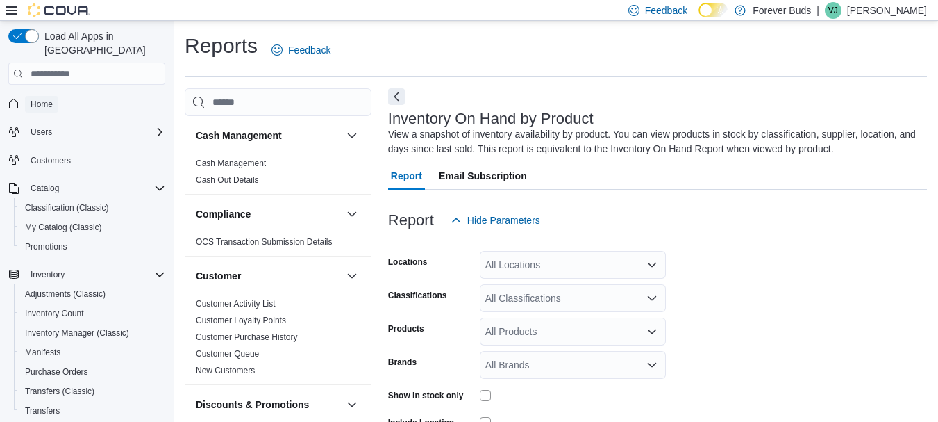
click at [54, 96] on link "Home" at bounding box center [41, 104] width 33 height 17
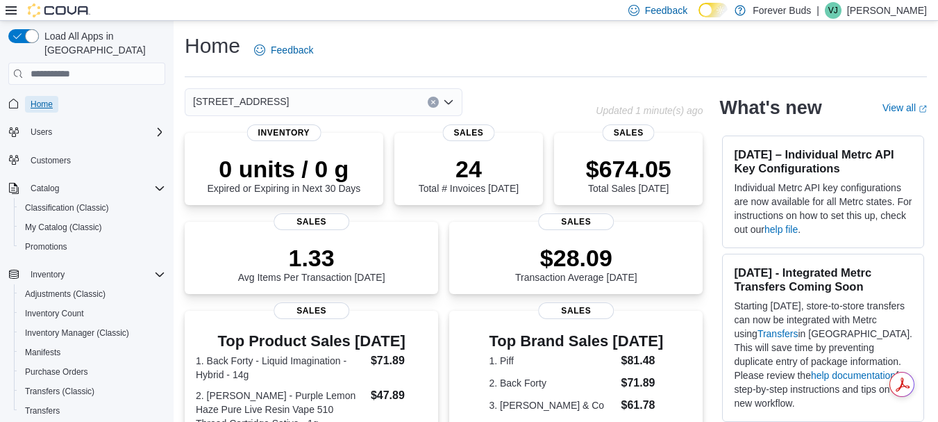
click at [43, 99] on span "Home" at bounding box center [42, 104] width 22 height 11
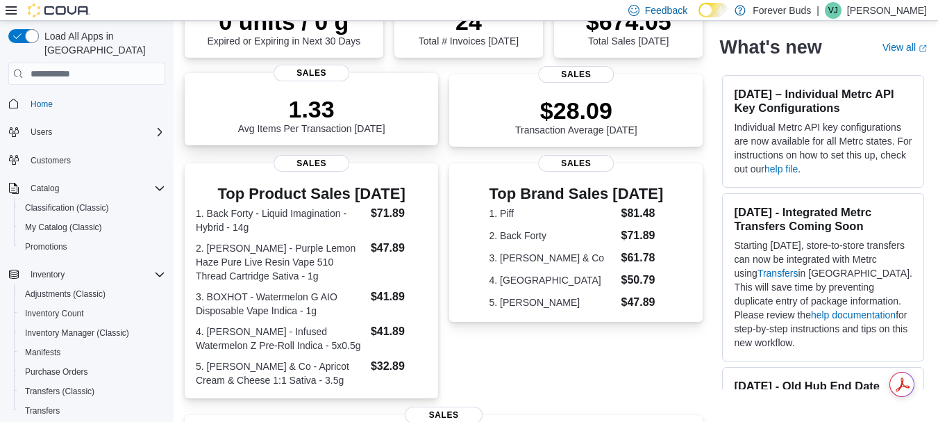
scroll to position [85, 0]
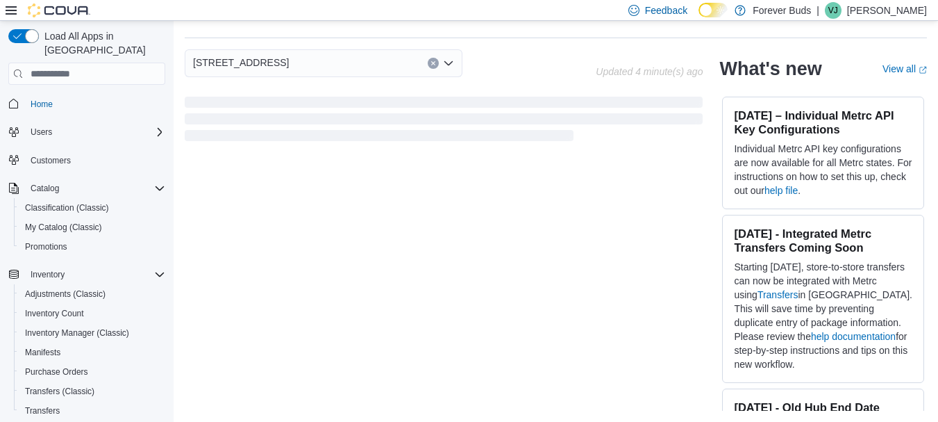
scroll to position [432, 0]
